Goal: Information Seeking & Learning: Learn about a topic

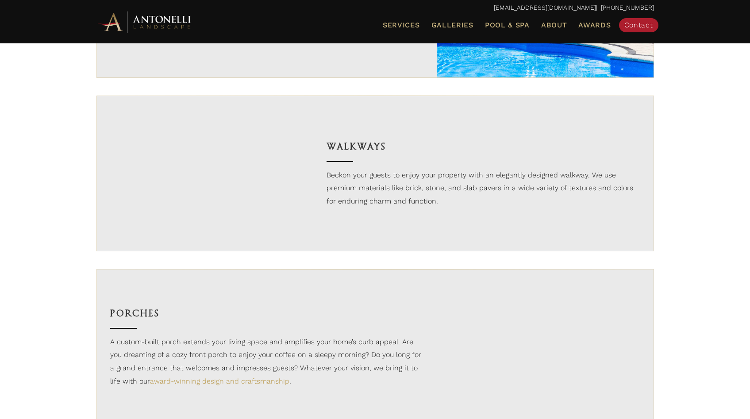
scroll to position [957, 0]
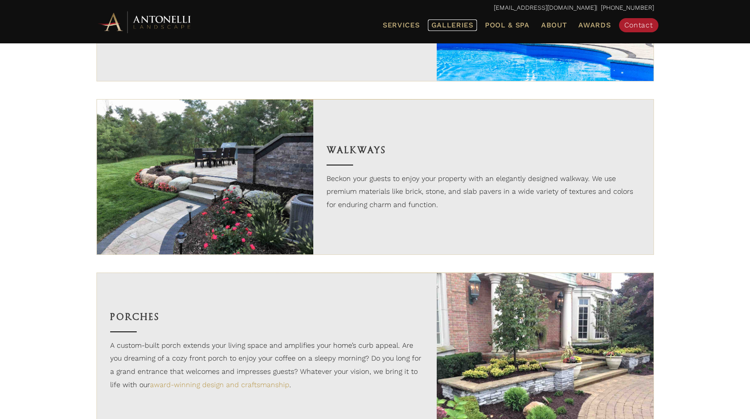
click at [459, 28] on span "Galleries" at bounding box center [453, 25] width 42 height 8
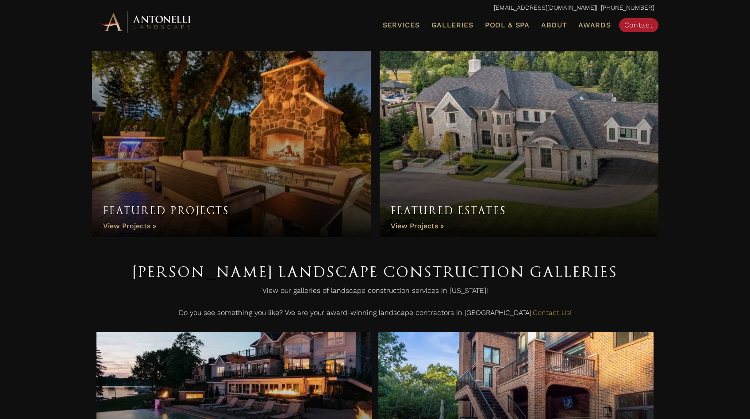
click at [268, 177] on link "Featured Projects" at bounding box center [231, 144] width 279 height 186
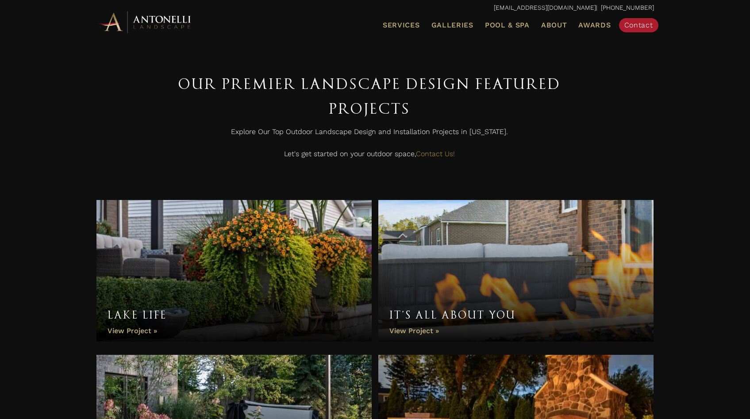
click at [272, 260] on link "Lake Life" at bounding box center [234, 271] width 276 height 142
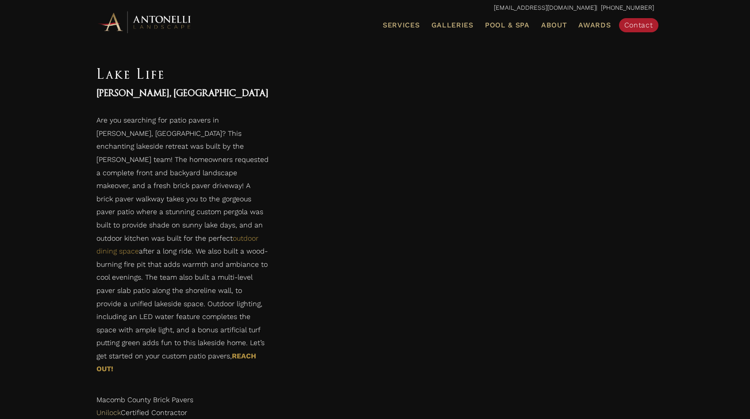
scroll to position [2738, 0]
